Goal: Task Accomplishment & Management: Manage account settings

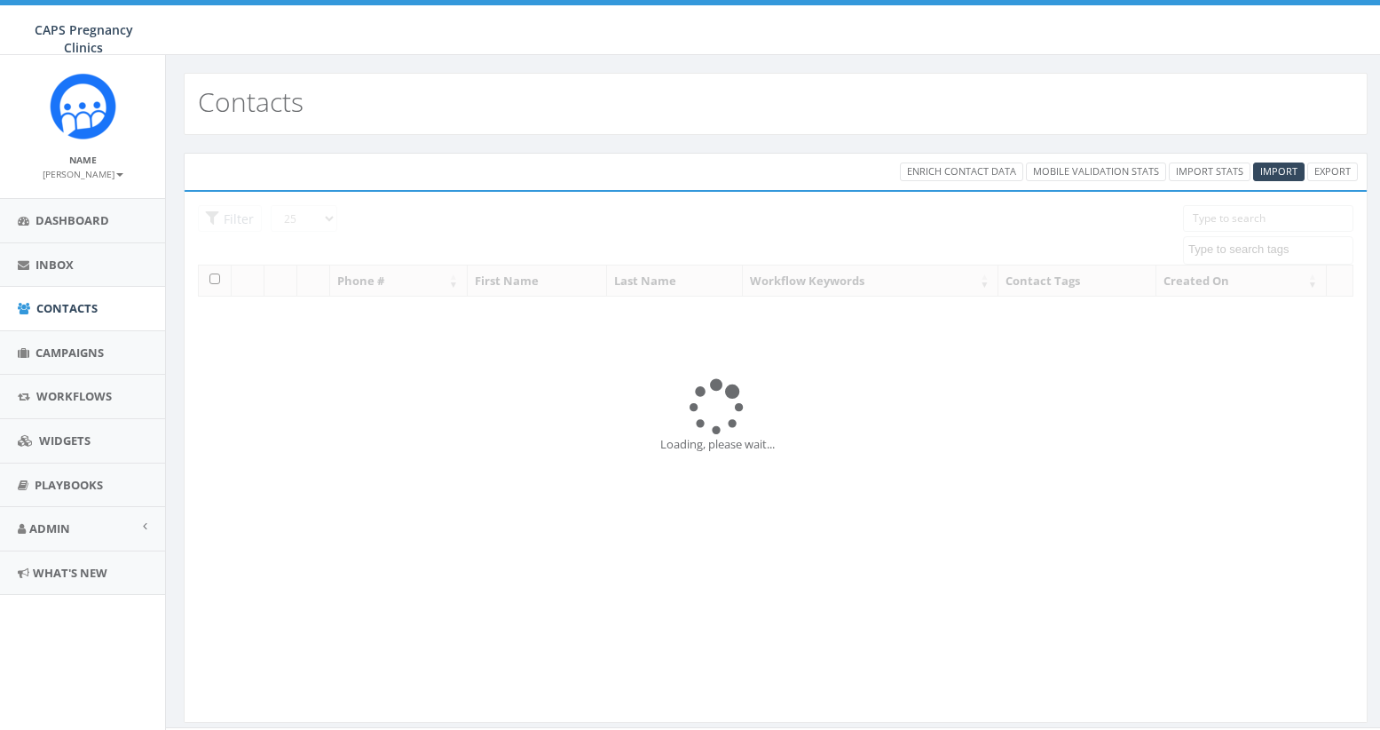
select select
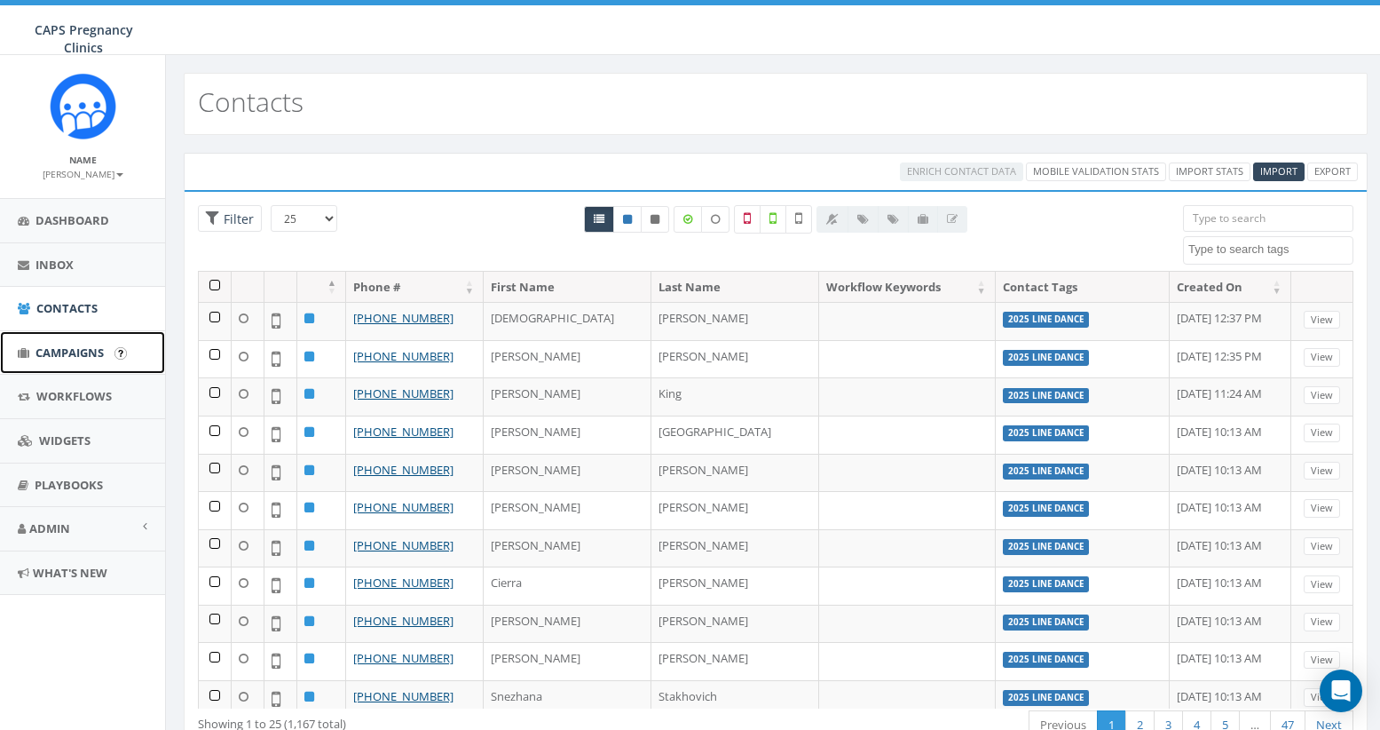
click at [59, 357] on span "Campaigns" at bounding box center [70, 352] width 68 height 16
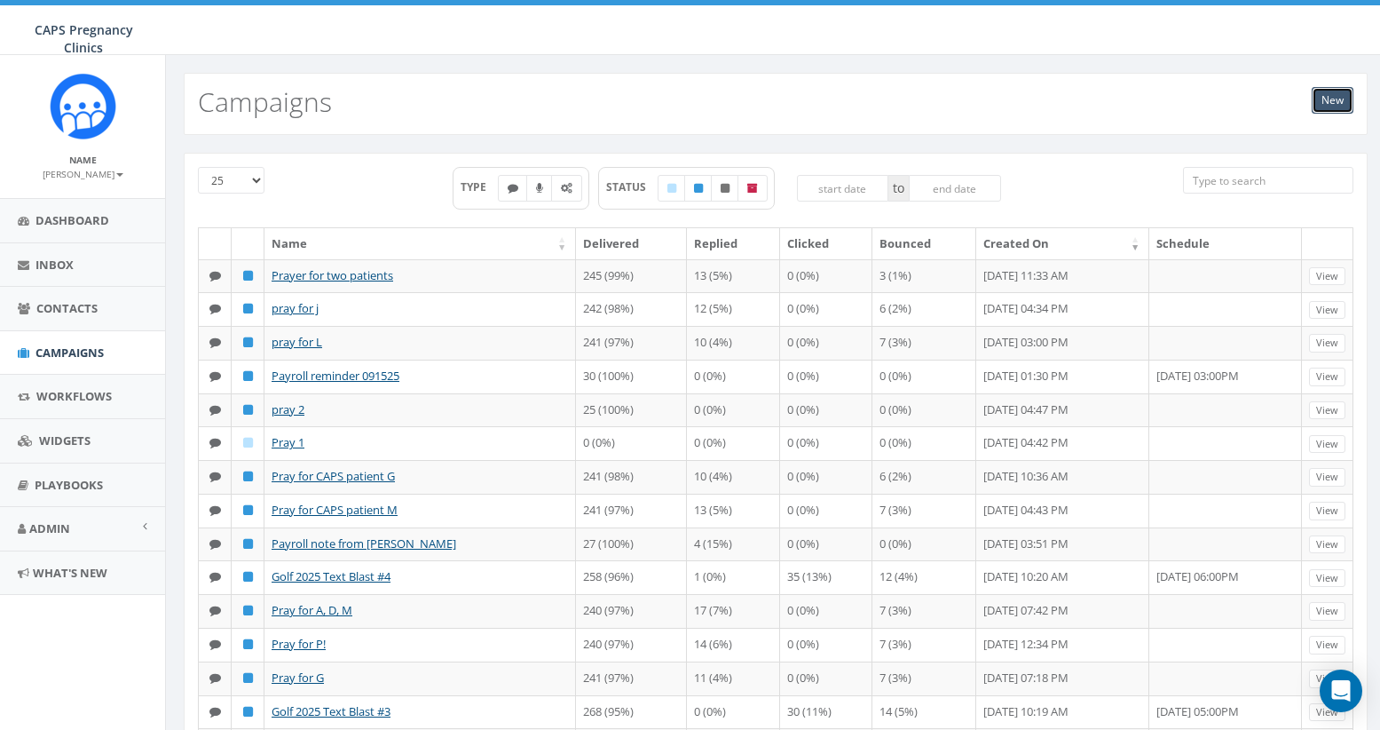
click at [1338, 105] on link "New" at bounding box center [1333, 100] width 42 height 27
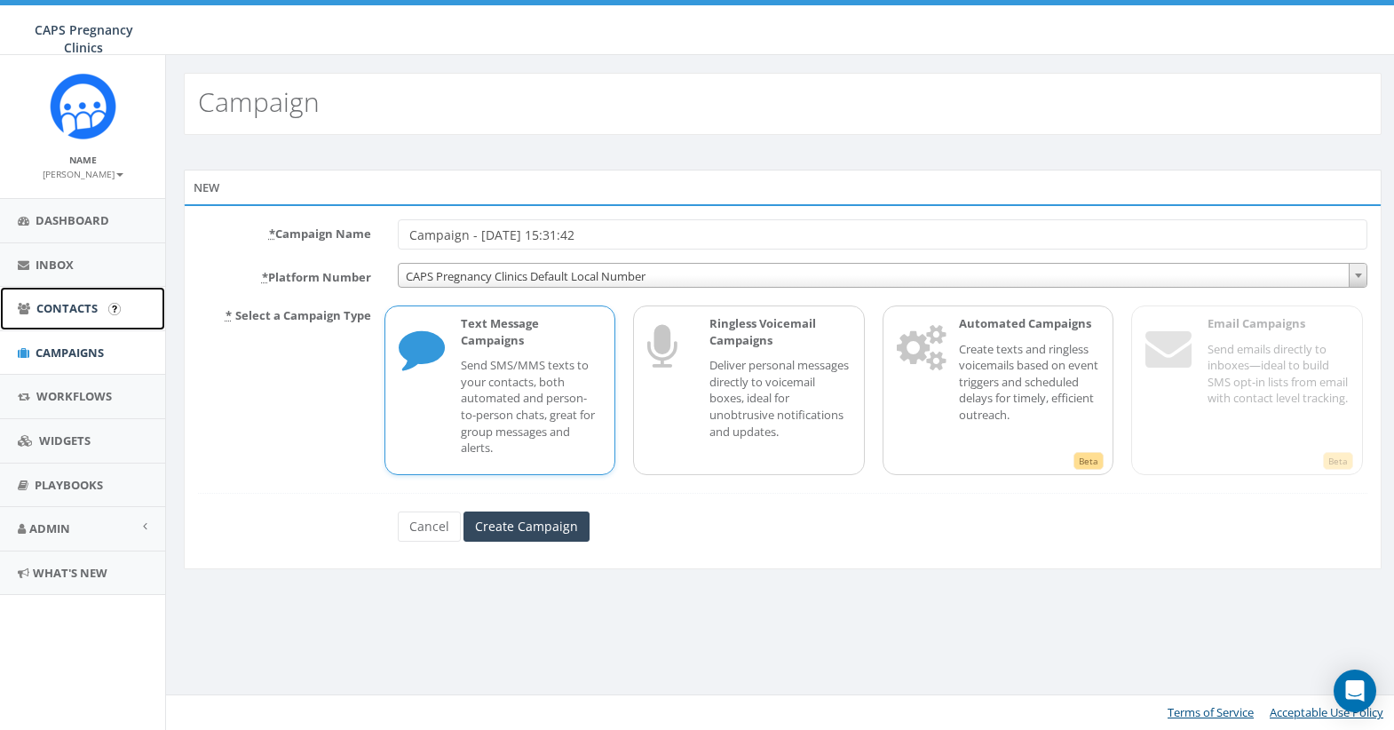
click at [85, 308] on span "Contacts" at bounding box center [66, 308] width 61 height 16
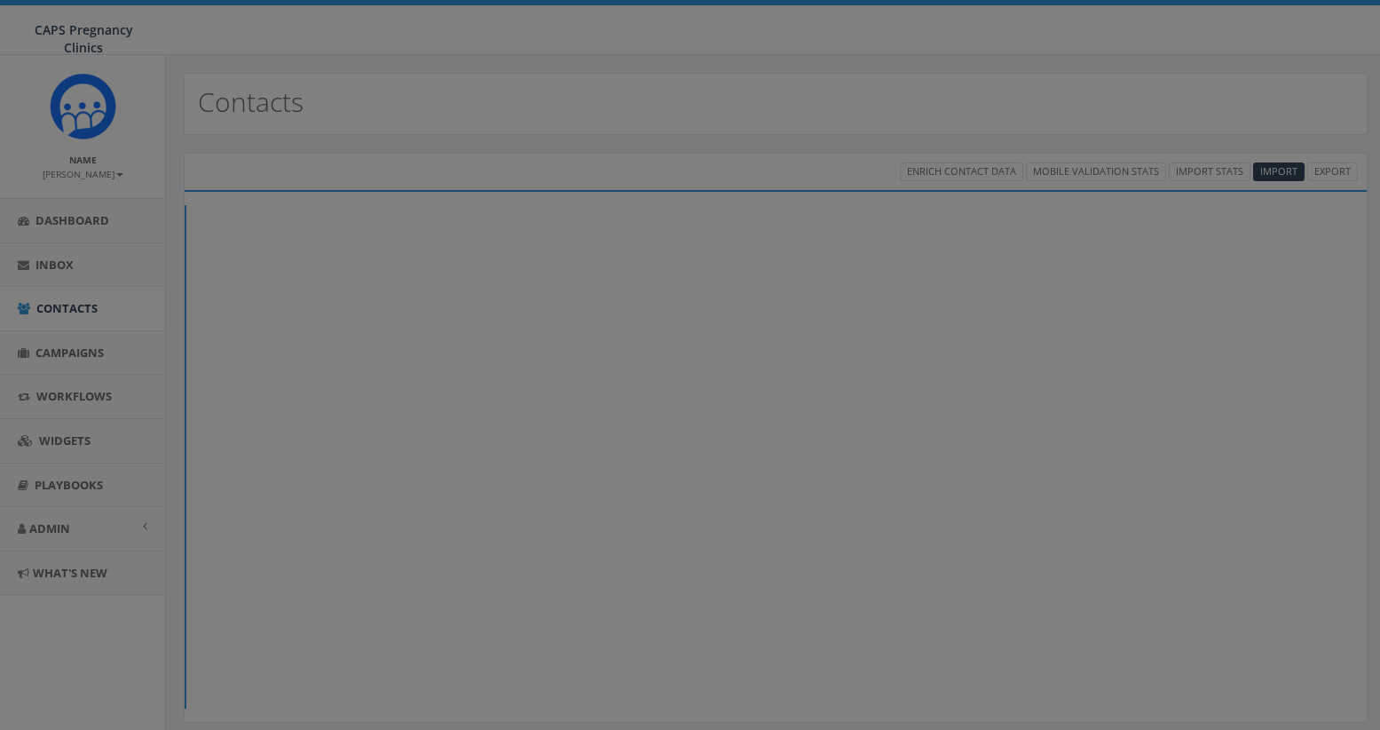
select select
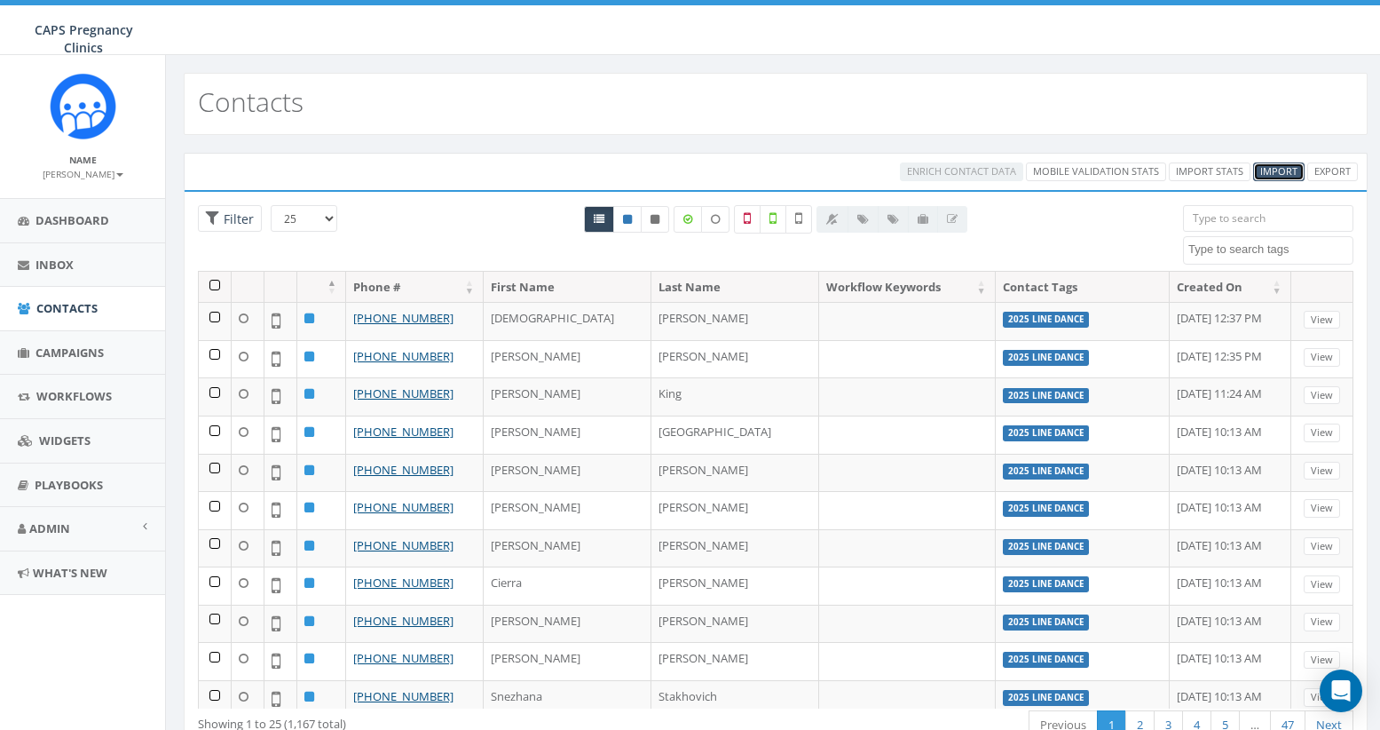
click at [1287, 175] on span "Import" at bounding box center [1278, 170] width 37 height 13
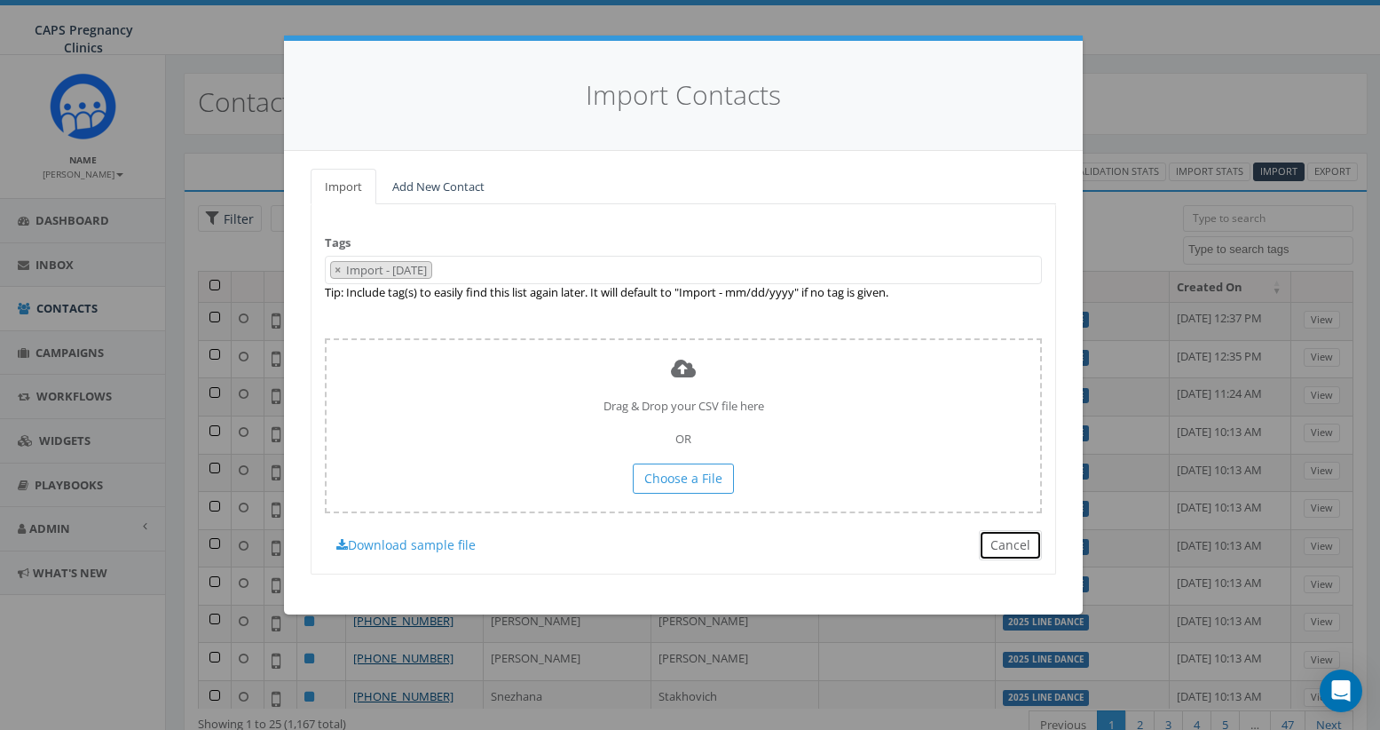
click at [1024, 547] on button "Cancel" at bounding box center [1010, 545] width 63 height 30
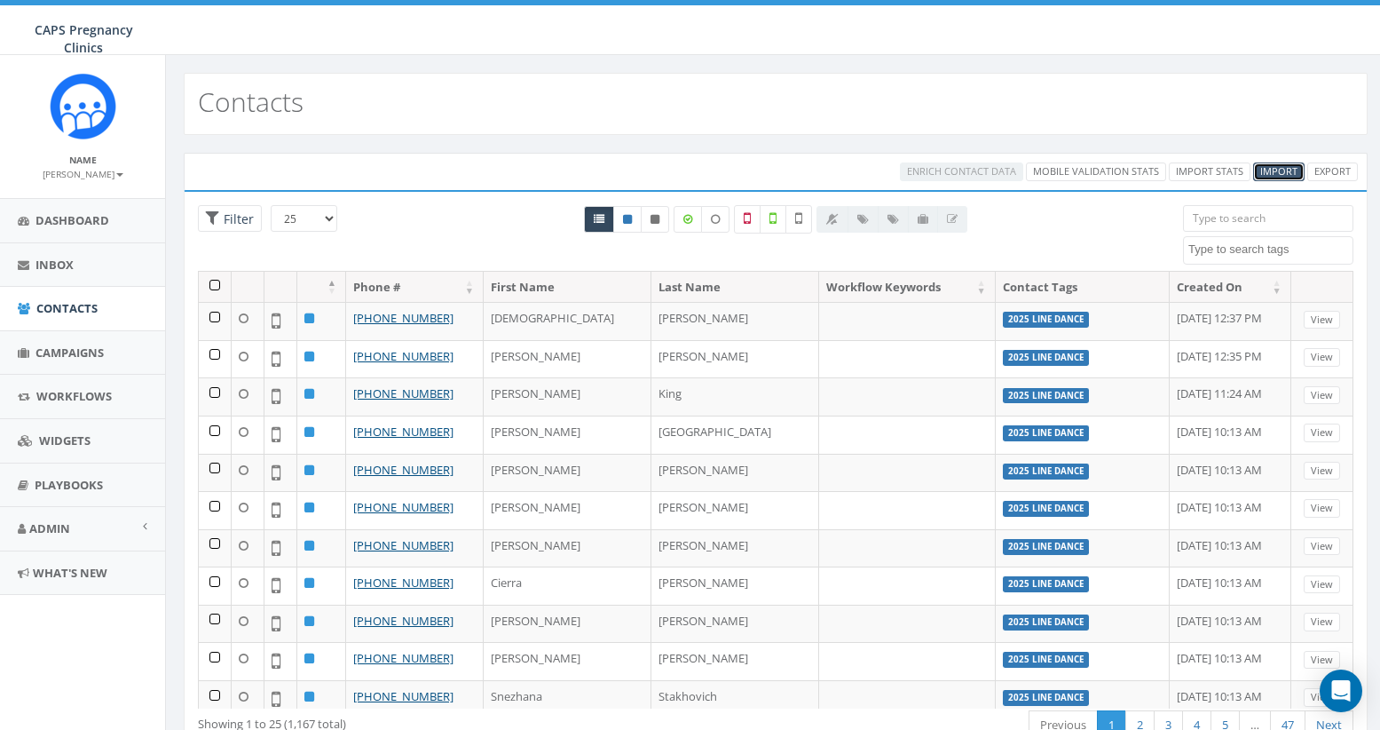
click at [1281, 171] on span "Import" at bounding box center [1278, 170] width 37 height 13
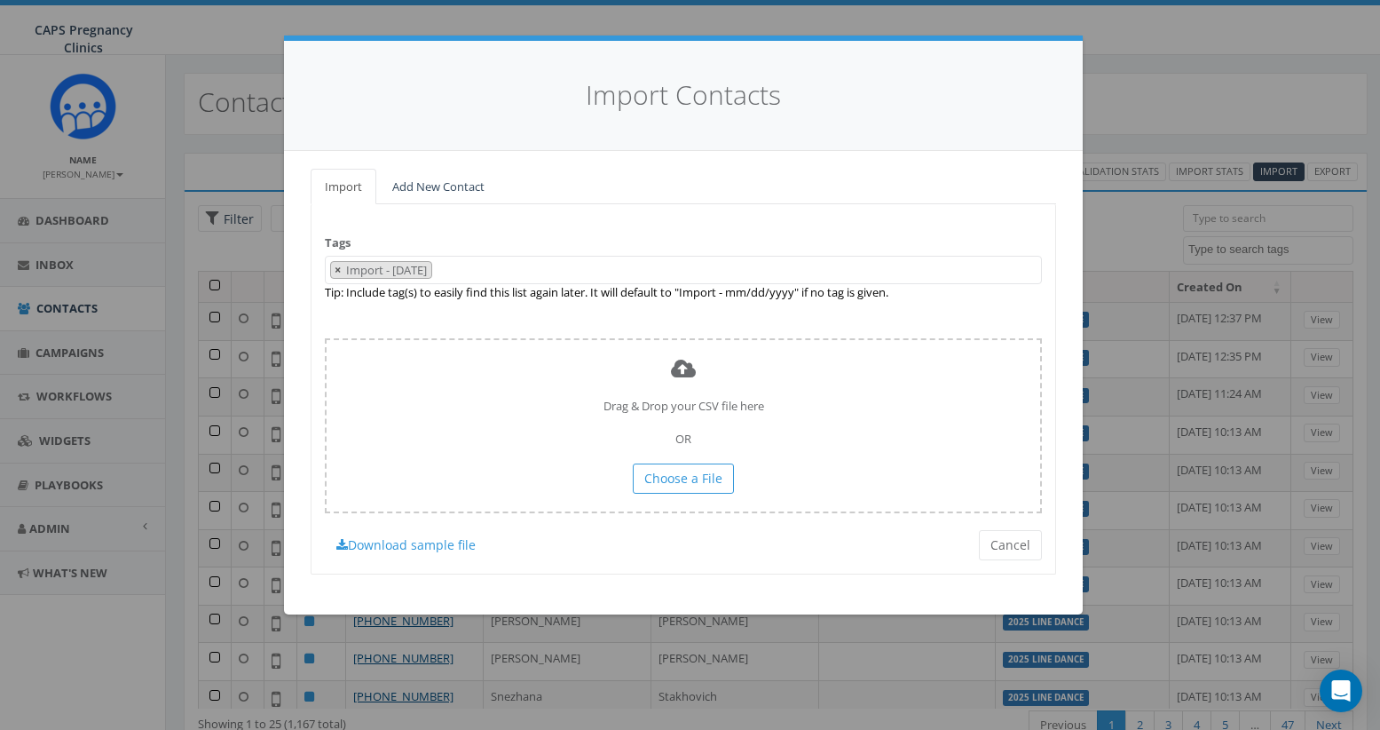
click at [337, 272] on span "×" at bounding box center [338, 270] width 6 height 16
select select
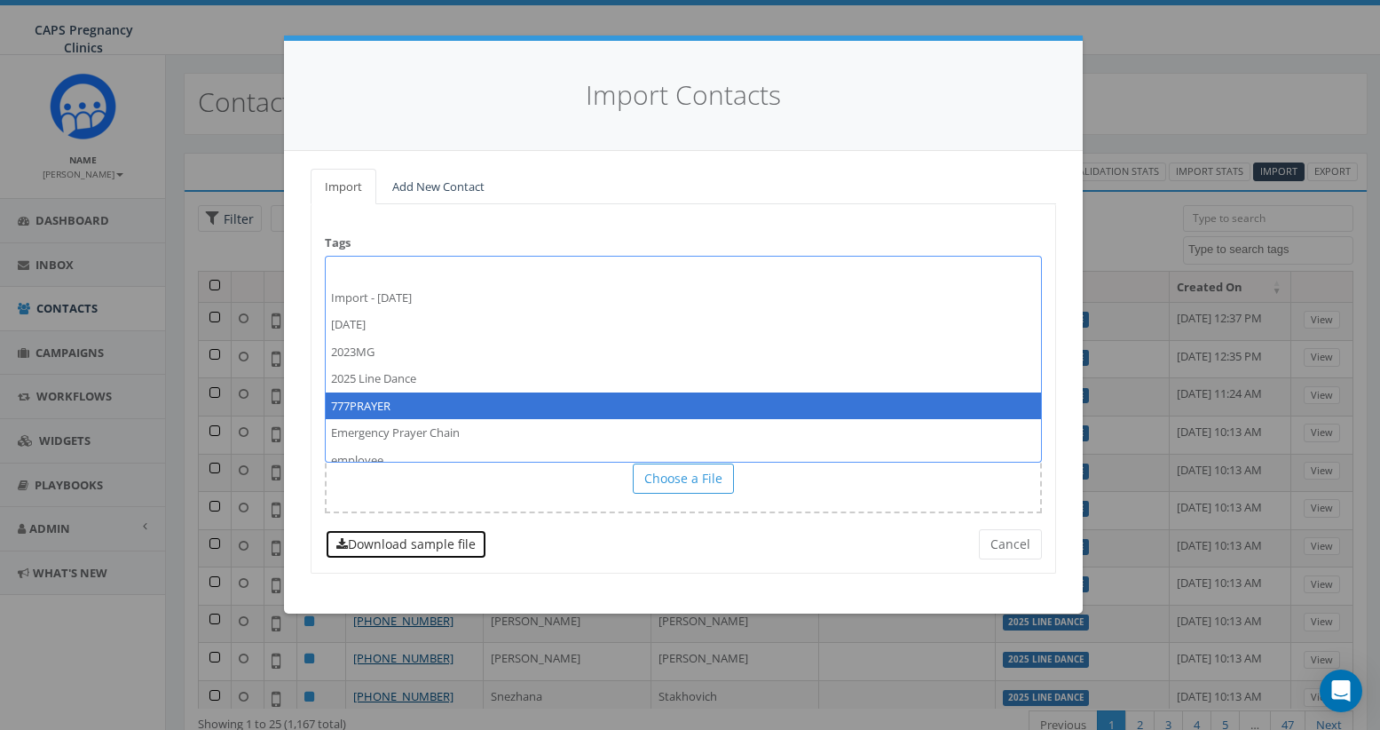
click at [441, 546] on link "Download sample file" at bounding box center [406, 544] width 162 height 30
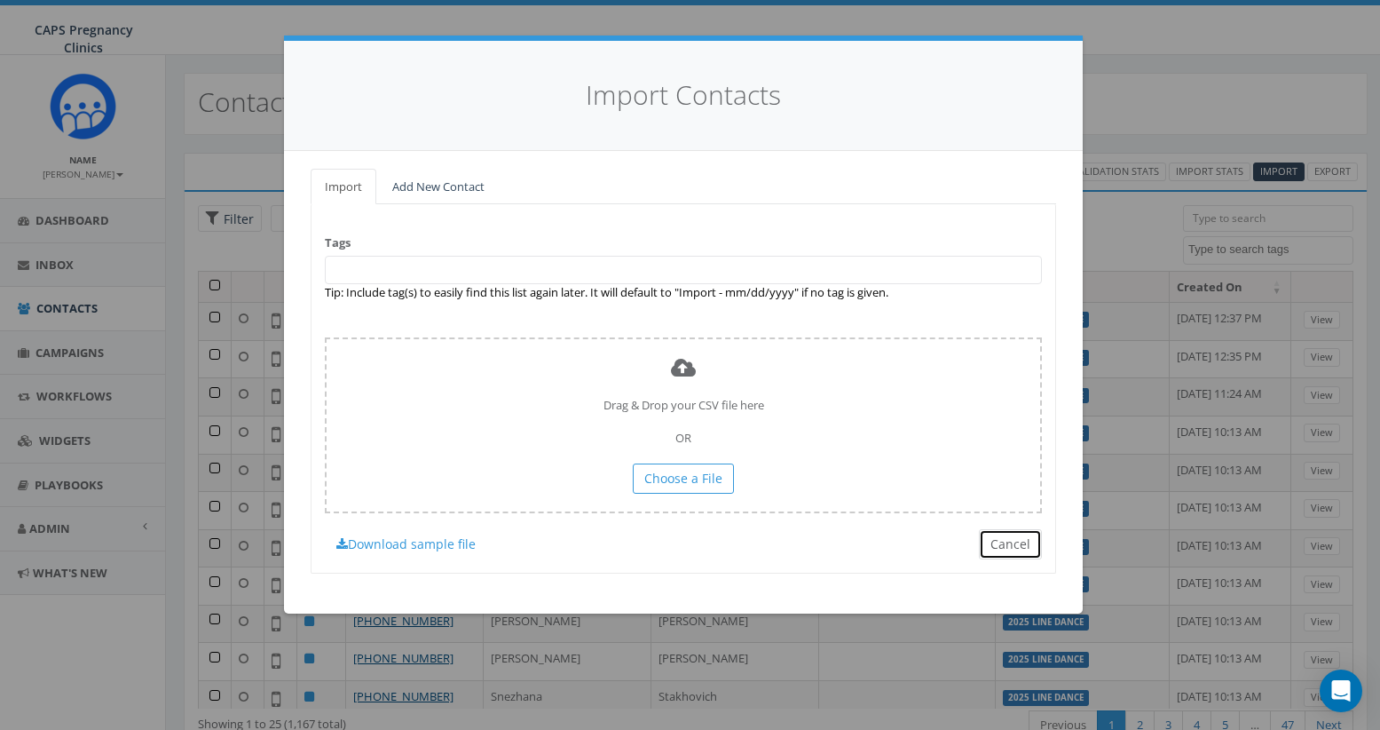
click at [1020, 539] on button "Cancel" at bounding box center [1010, 544] width 63 height 30
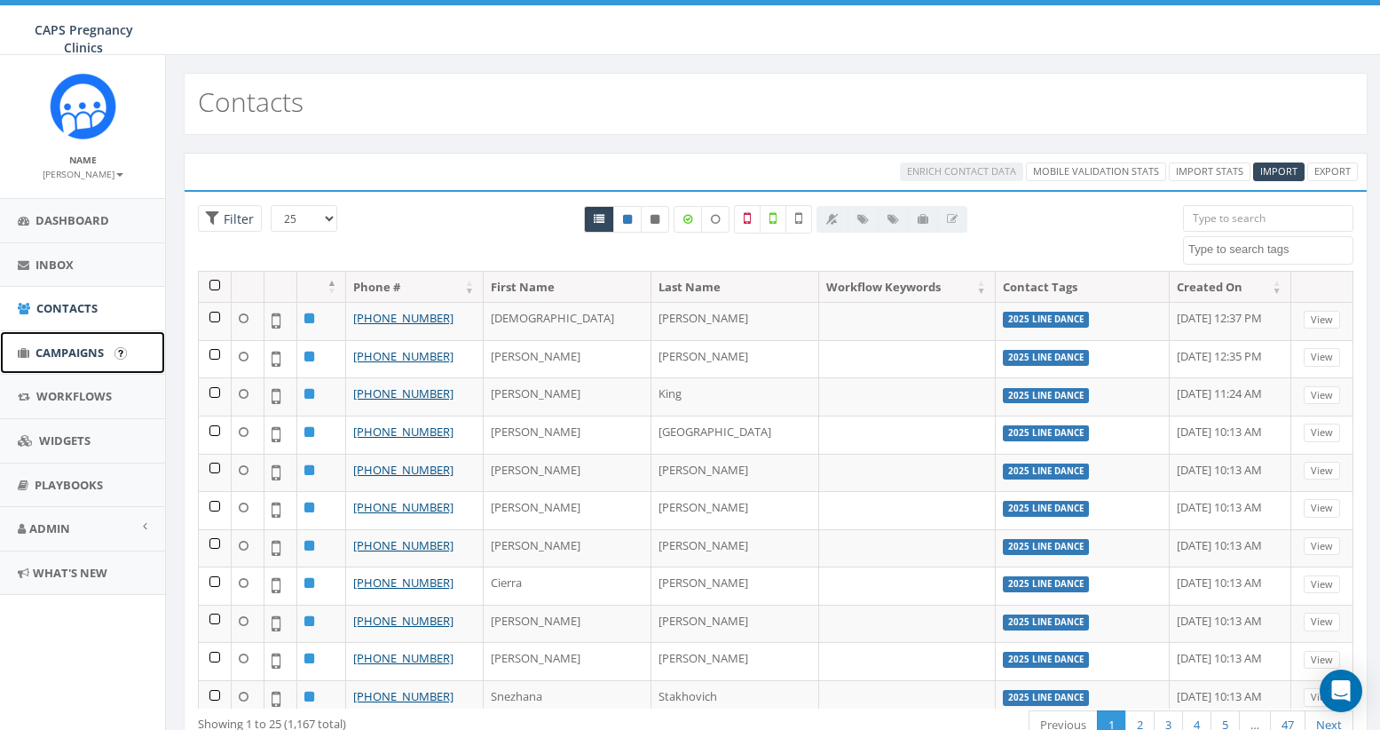
click at [78, 354] on span "Campaigns" at bounding box center [70, 352] width 68 height 16
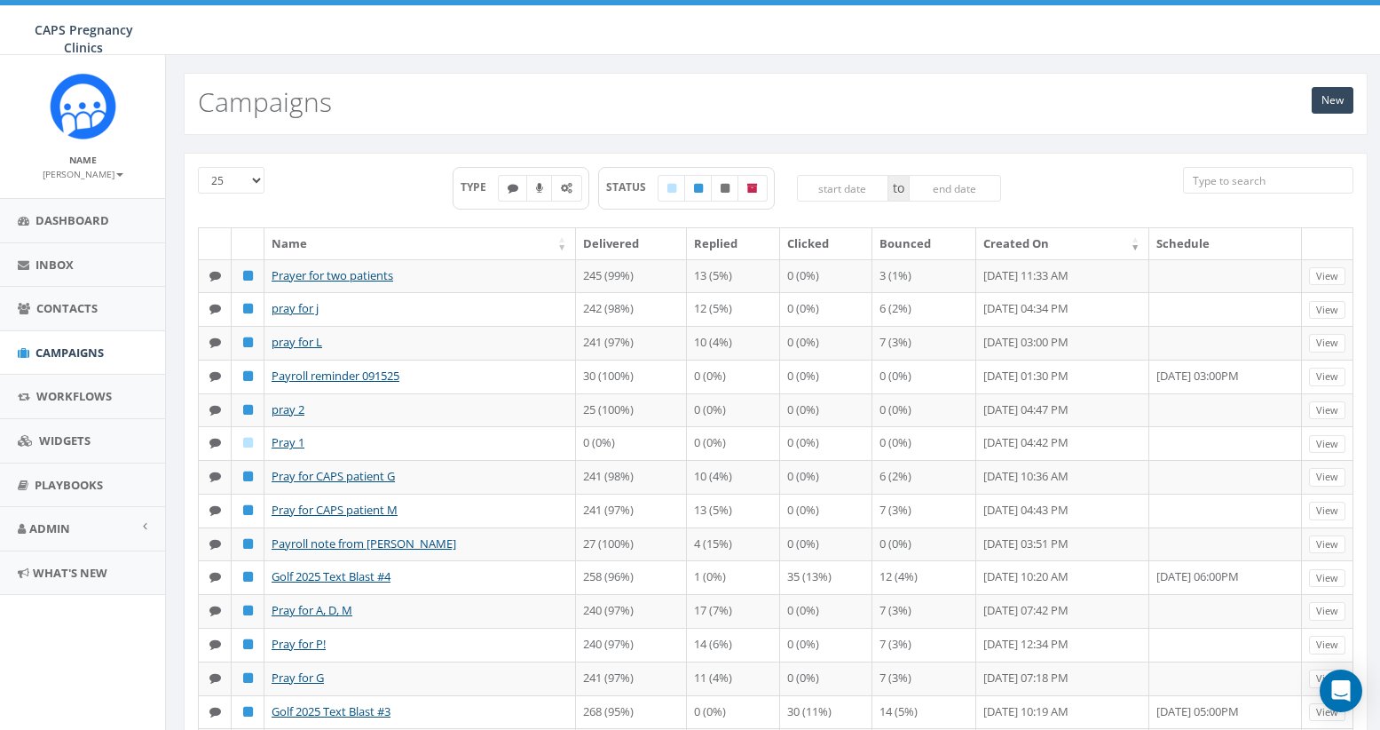
click at [1226, 187] on input "search" at bounding box center [1268, 180] width 170 height 27
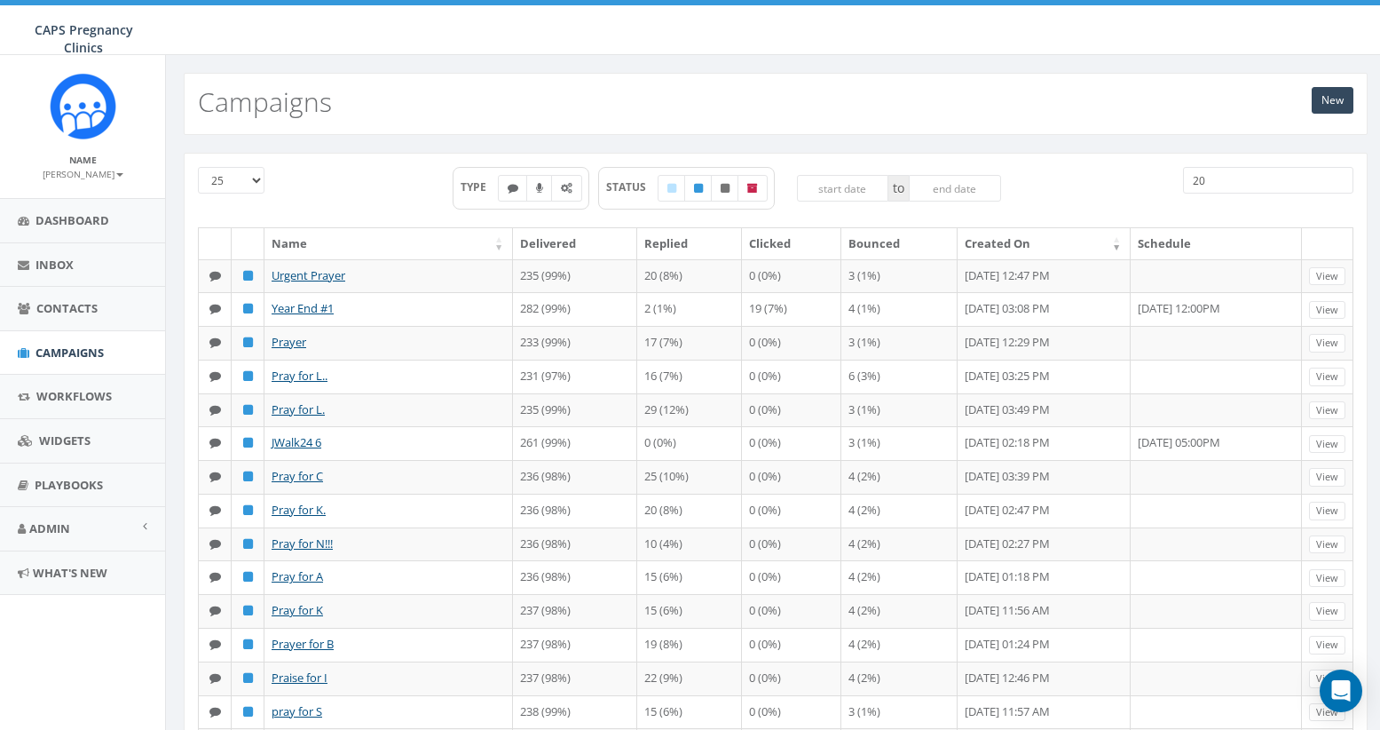
type input "2"
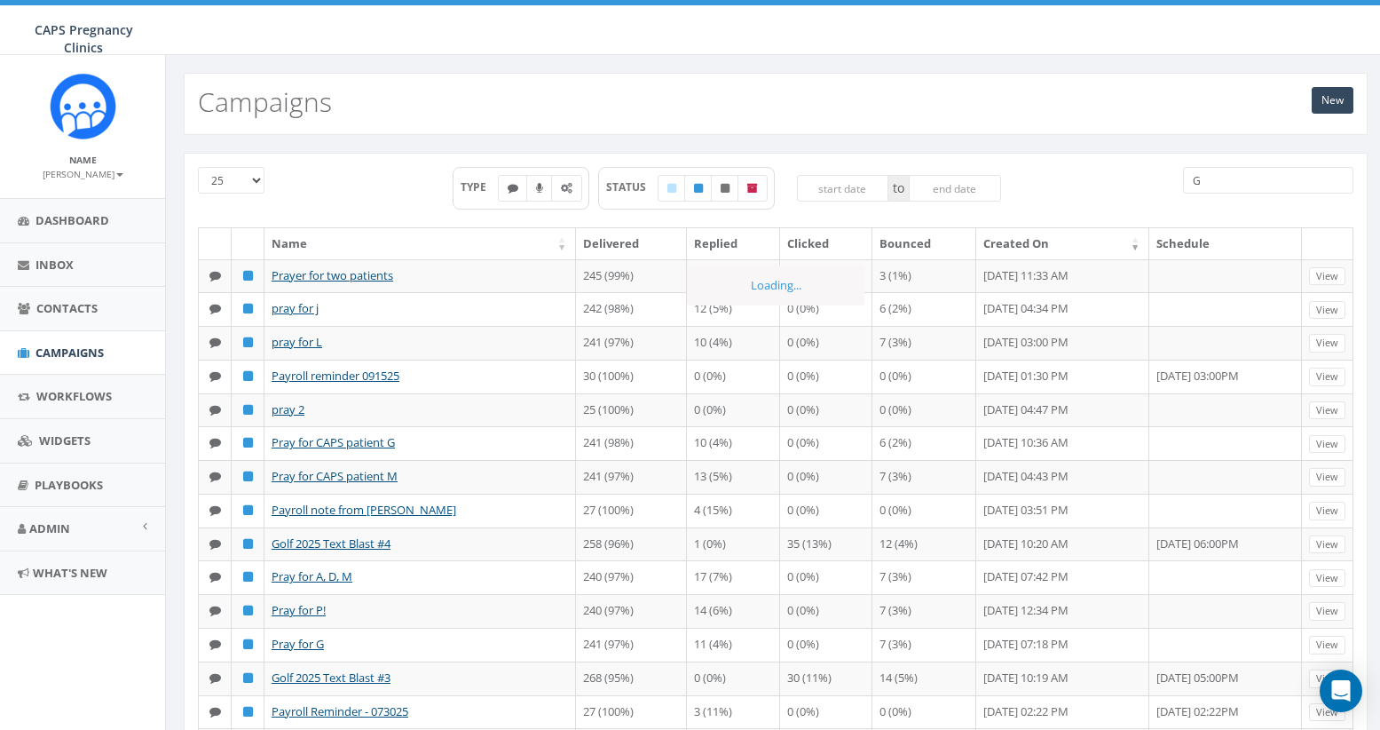
type input "Go"
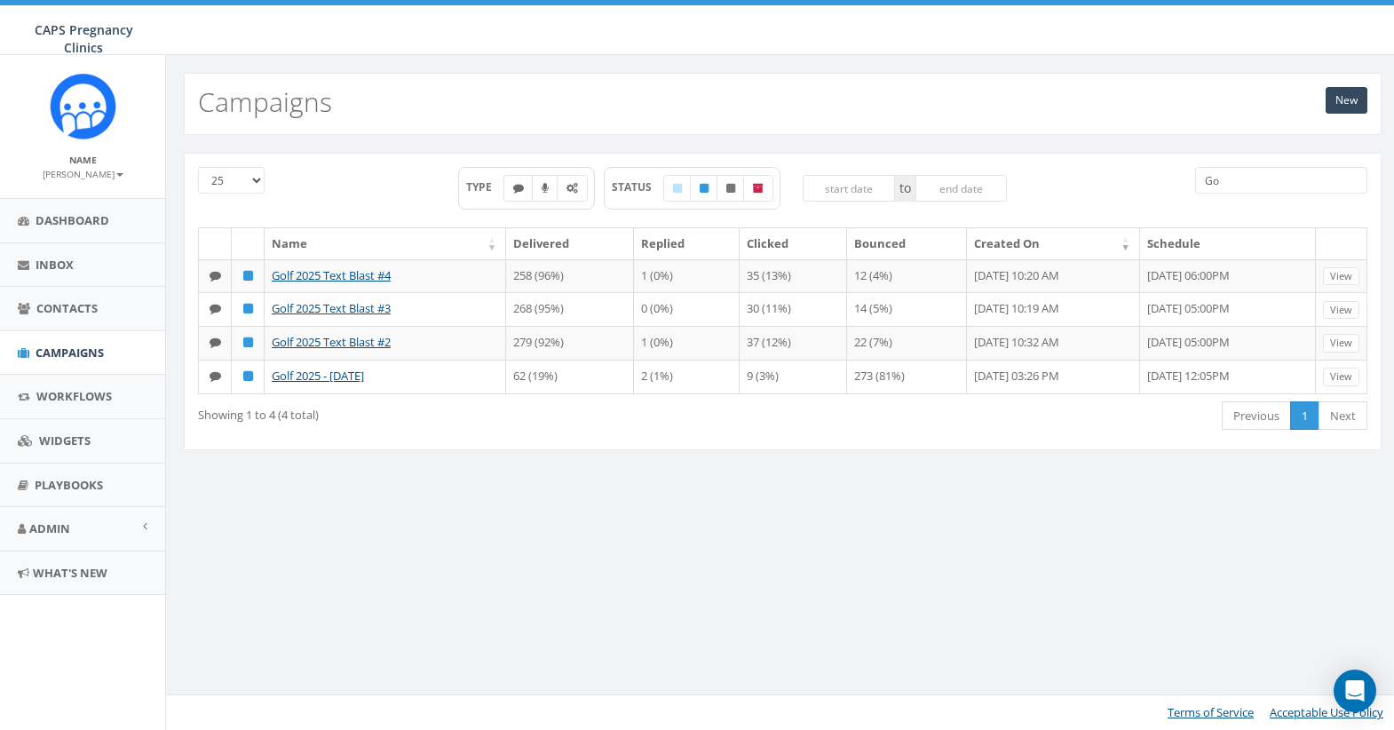
drag, startPoint x: 1220, startPoint y: 177, endPoint x: 1166, endPoint y: 186, distance: 54.0
click at [1166, 186] on div "25 50 100 TYPE STATUS to Go" at bounding box center [783, 197] width 1196 height 60
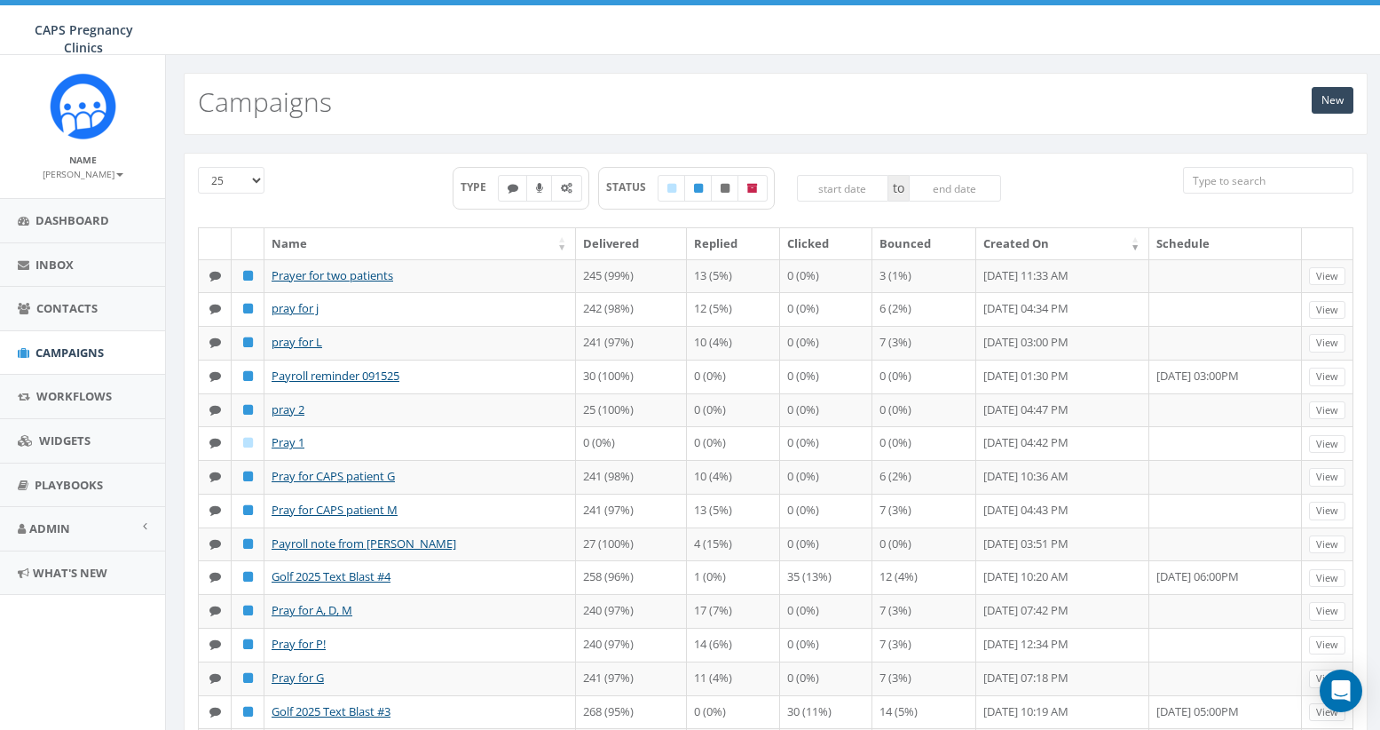
click at [1270, 182] on input "search" at bounding box center [1268, 180] width 170 height 27
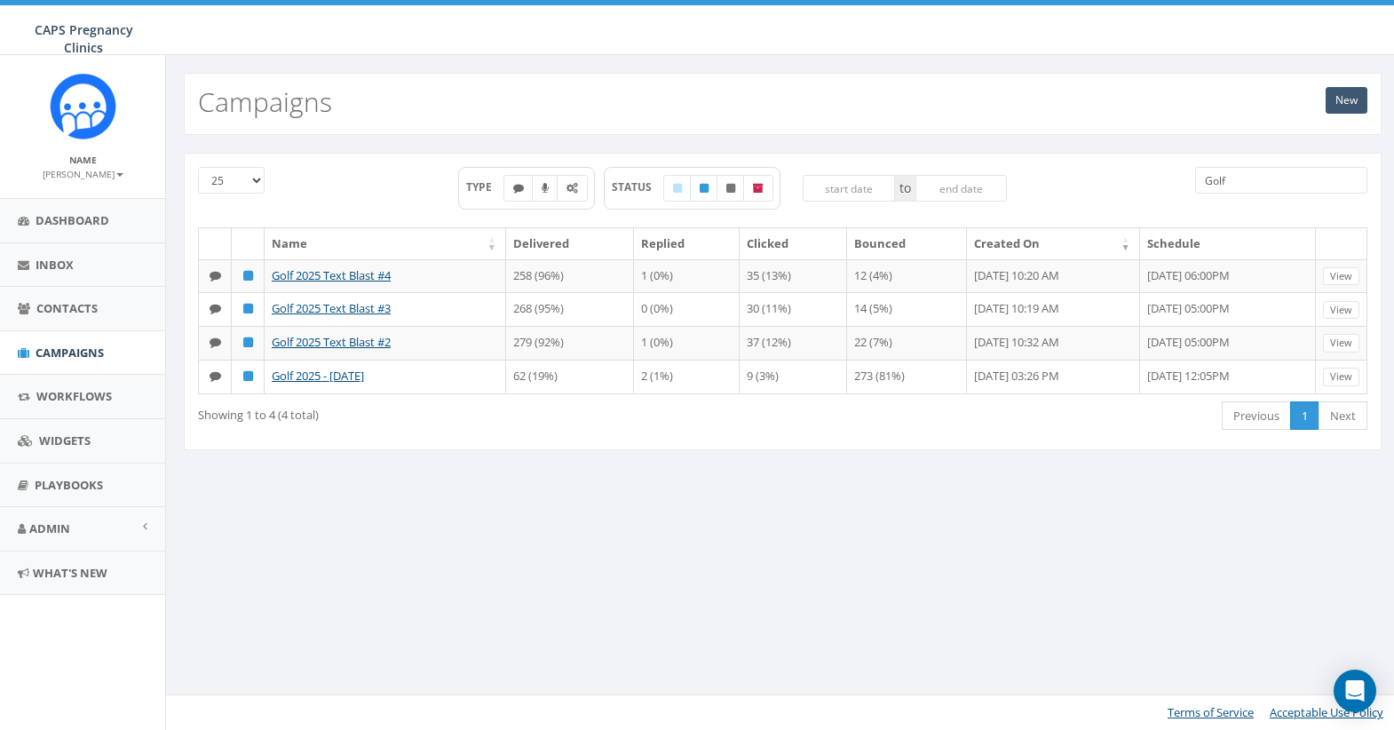
type input "Golf"
click at [1348, 96] on link "New" at bounding box center [1346, 100] width 42 height 27
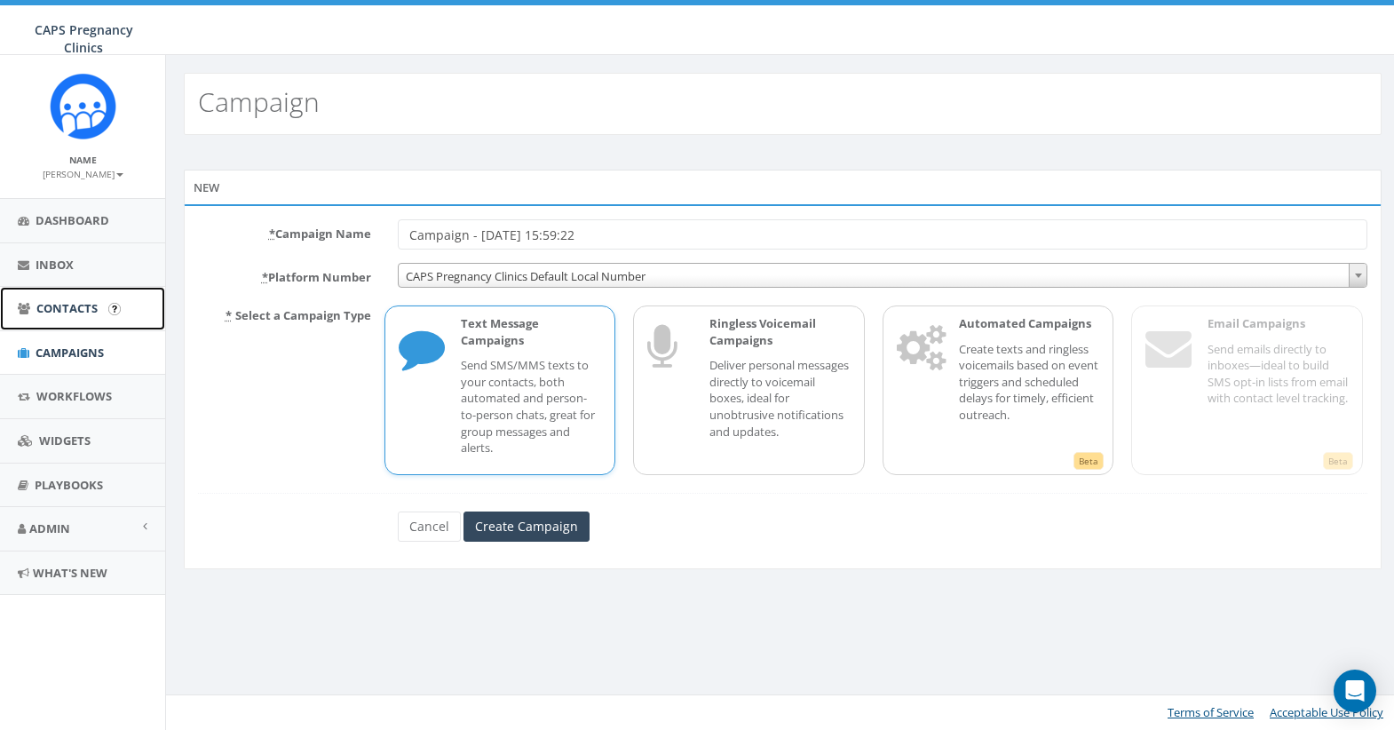
click at [69, 303] on span "Contacts" at bounding box center [66, 308] width 61 height 16
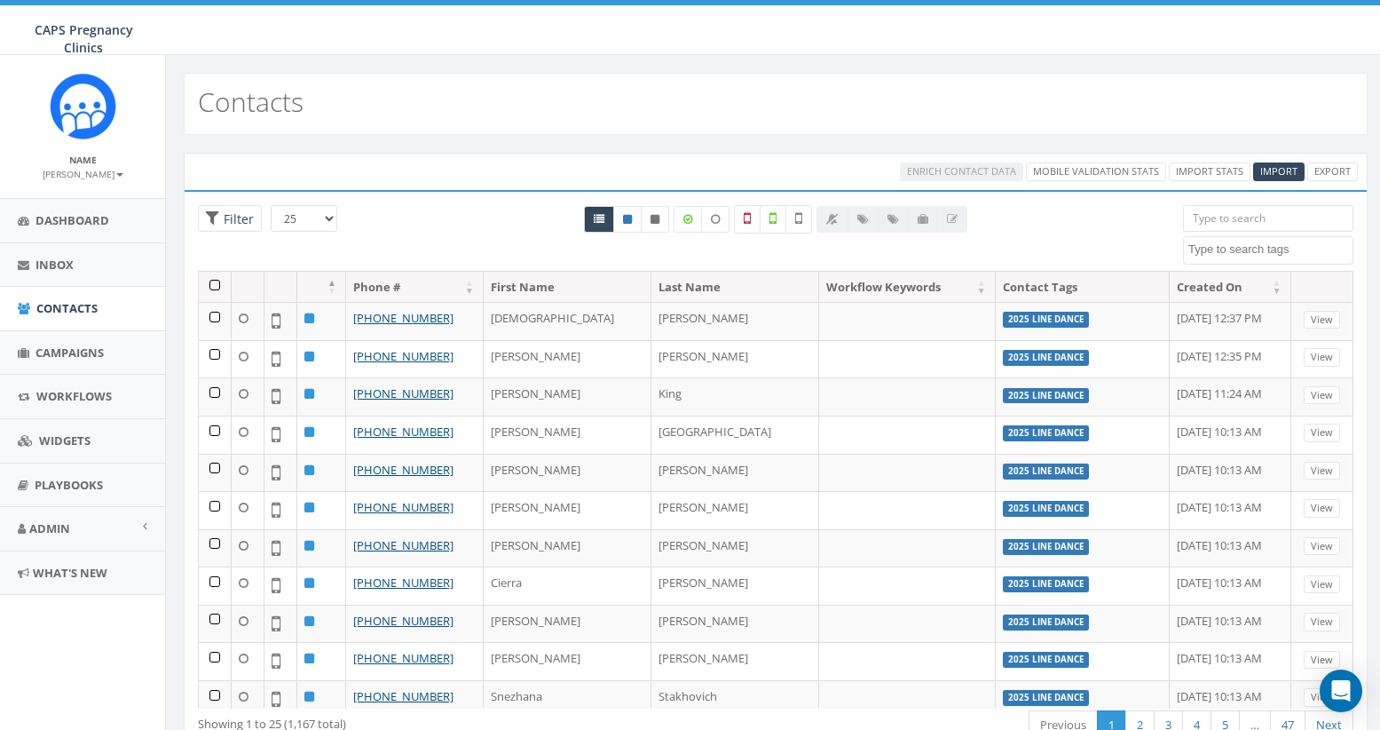
select select
